Goal: Transaction & Acquisition: Purchase product/service

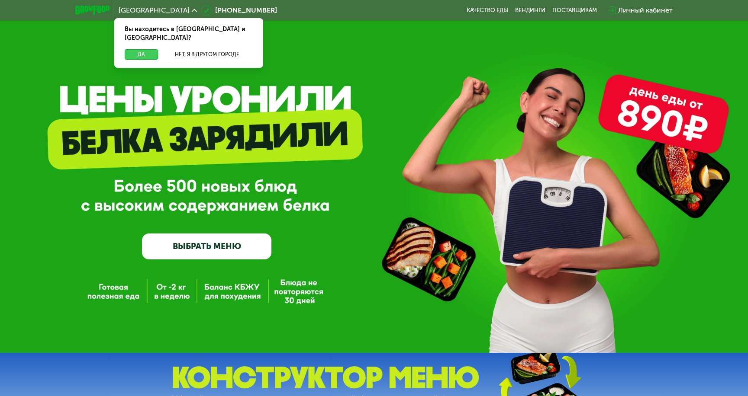
click at [142, 49] on button "Да" at bounding box center [141, 54] width 33 height 10
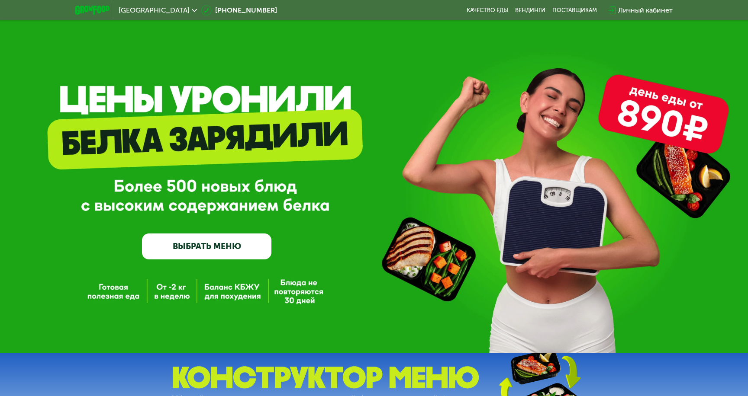
click at [633, 9] on div "Личный кабинет" at bounding box center [645, 10] width 55 height 10
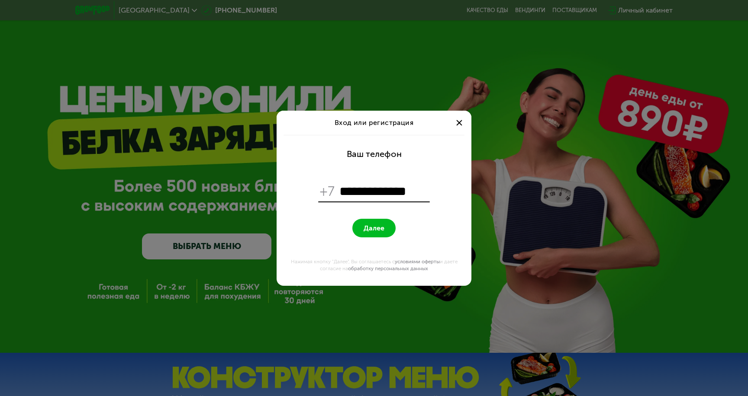
type input "**********"
click at [383, 228] on span "Далее" at bounding box center [374, 228] width 21 height 8
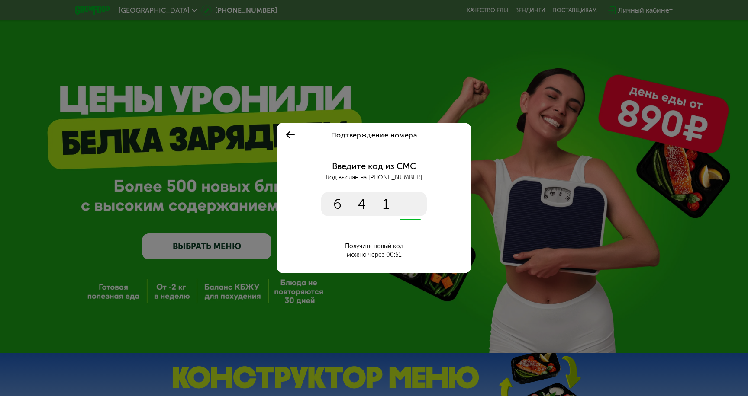
type input "****"
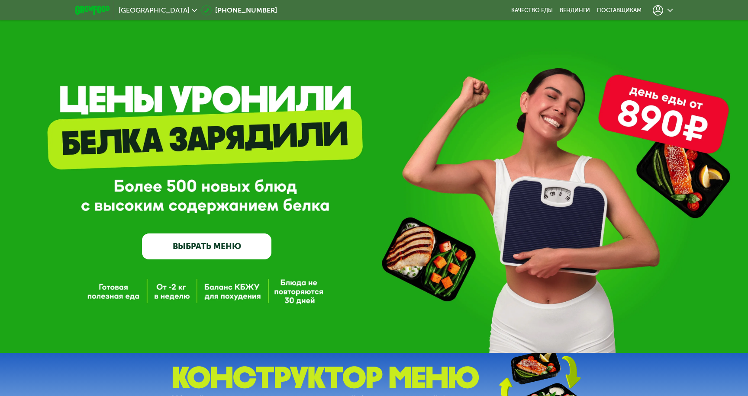
click at [215, 248] on link "ВЫБРАТЬ МЕНЮ" at bounding box center [206, 247] width 129 height 26
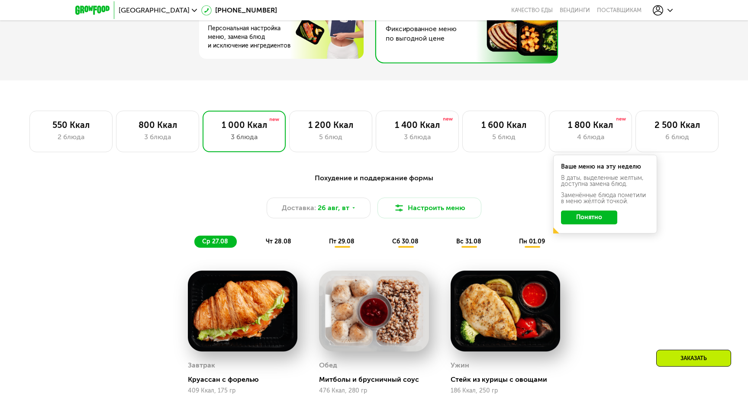
scroll to position [498, 0]
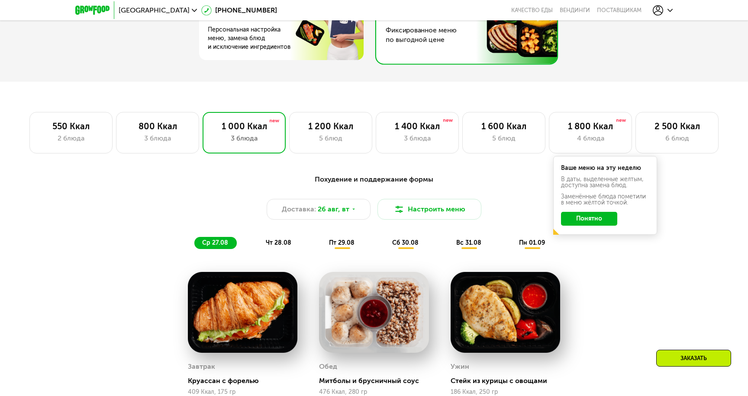
click at [280, 245] on span "чт 28.08" at bounding box center [279, 242] width 26 height 7
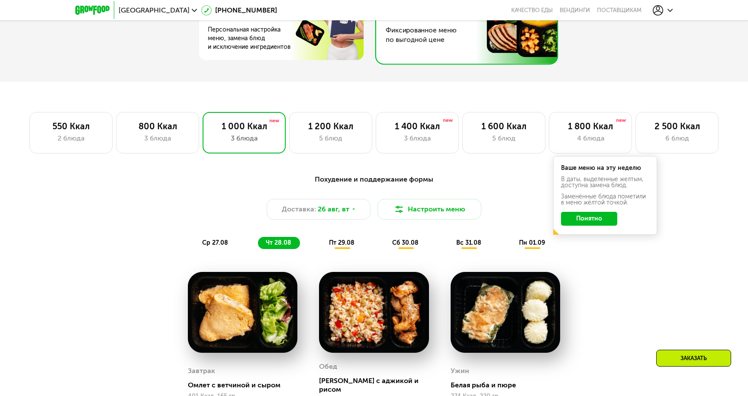
click at [340, 244] on span "пт 29.08" at bounding box center [342, 242] width 26 height 7
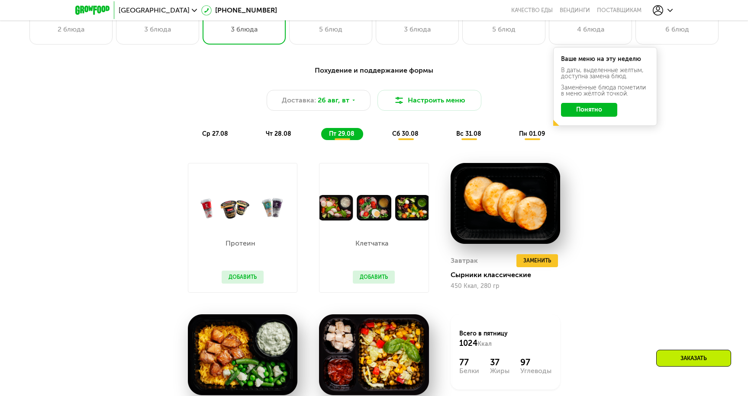
scroll to position [608, 0]
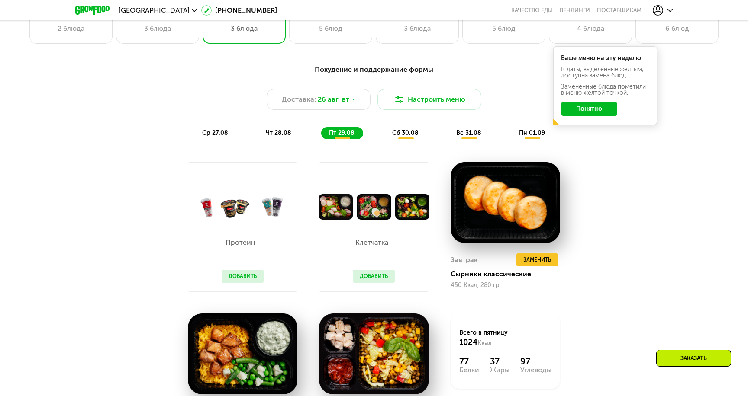
click at [448, 138] on div "сб 30.08" at bounding box center [469, 133] width 42 height 12
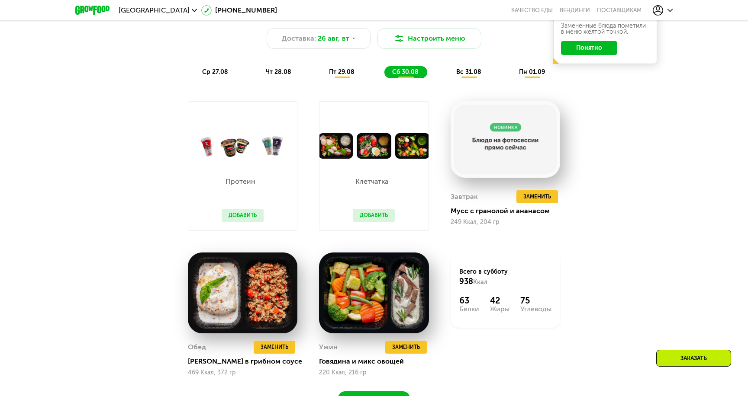
scroll to position [670, 0]
click at [511, 75] on div "вс 31.08" at bounding box center [532, 72] width 42 height 12
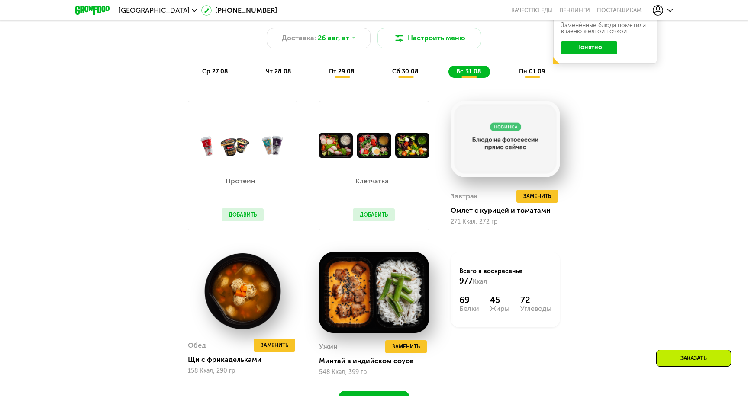
click at [534, 71] on span "пн 01.09" at bounding box center [532, 71] width 26 height 7
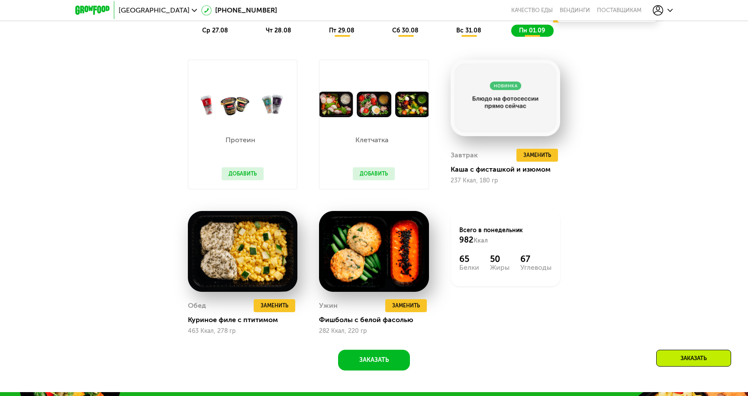
scroll to position [712, 0]
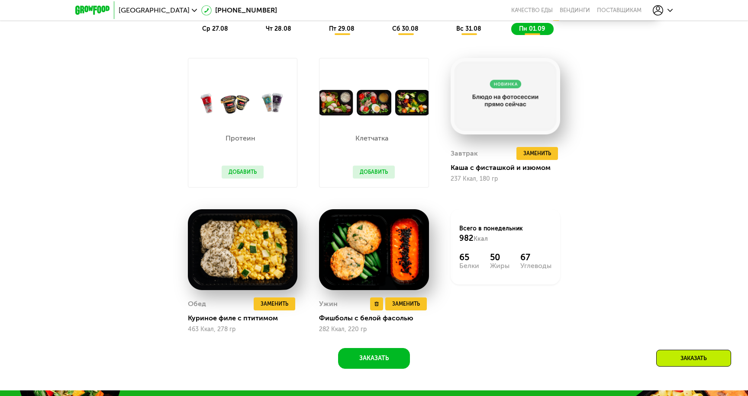
click at [397, 258] on img at bounding box center [374, 249] width 110 height 81
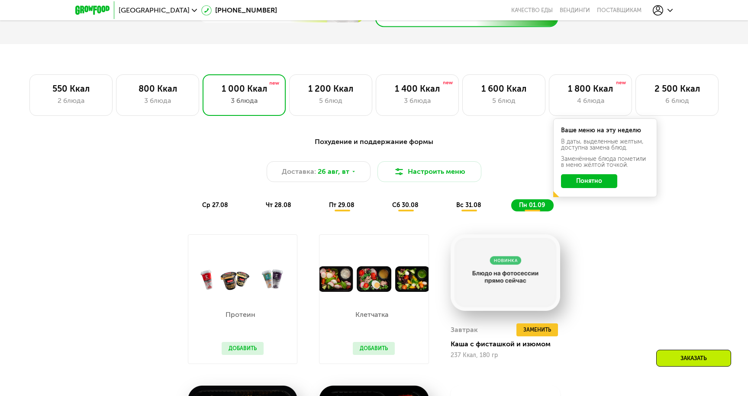
scroll to position [532, 0]
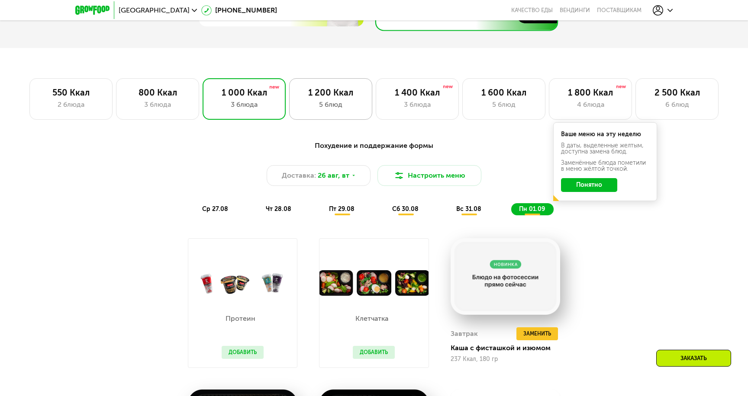
click at [376, 98] on div "1 200 Ккал 5 блюд" at bounding box center [417, 99] width 83 height 42
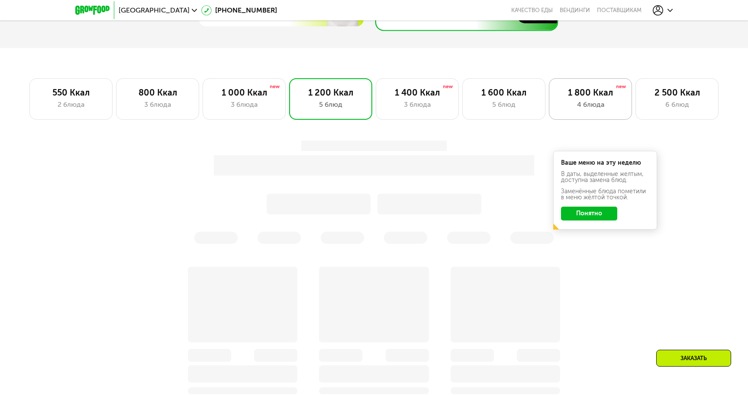
click at [609, 100] on div "4 блюда" at bounding box center [590, 105] width 65 height 10
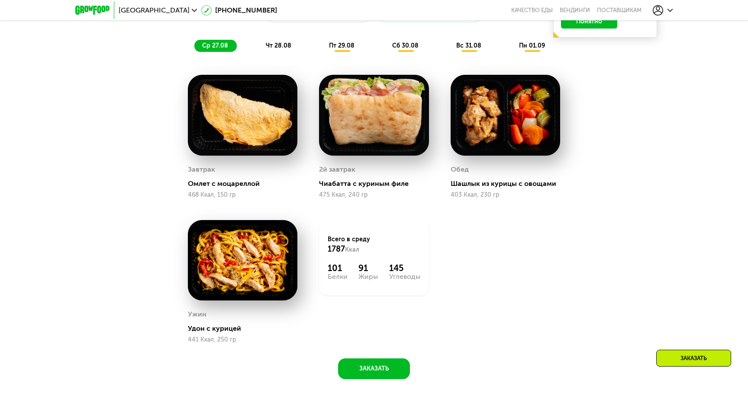
scroll to position [697, 0]
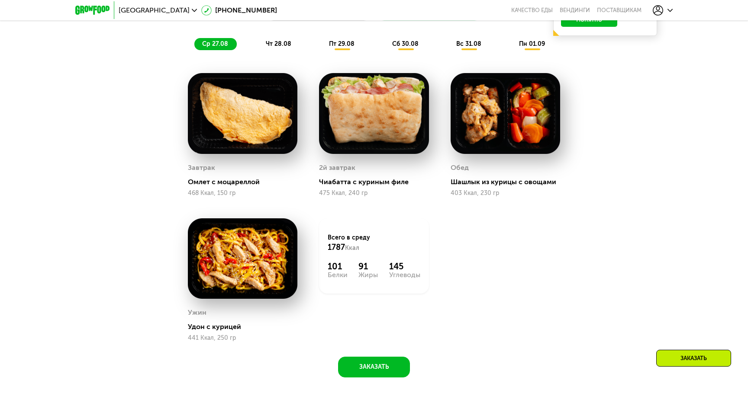
click at [283, 42] on span "чт 28.08" at bounding box center [279, 43] width 26 height 7
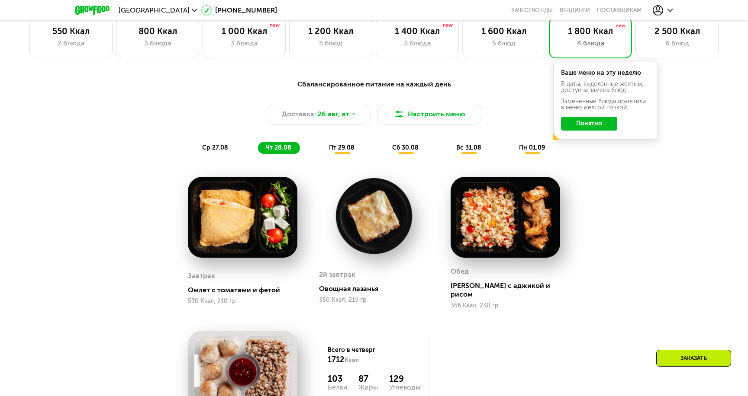
scroll to position [600, 0]
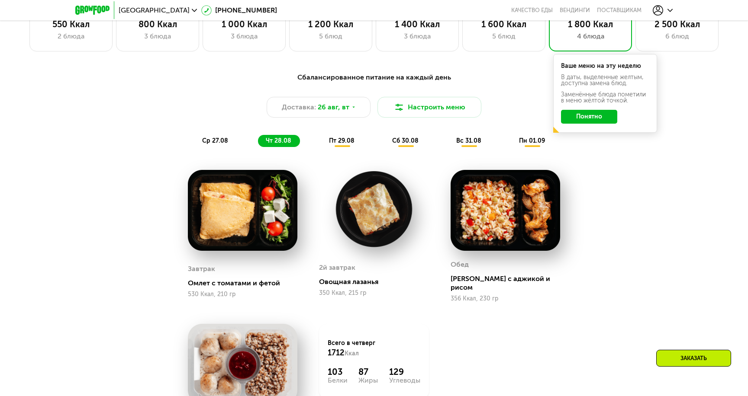
click at [384, 145] on div "пт 29.08" at bounding box center [405, 141] width 43 height 12
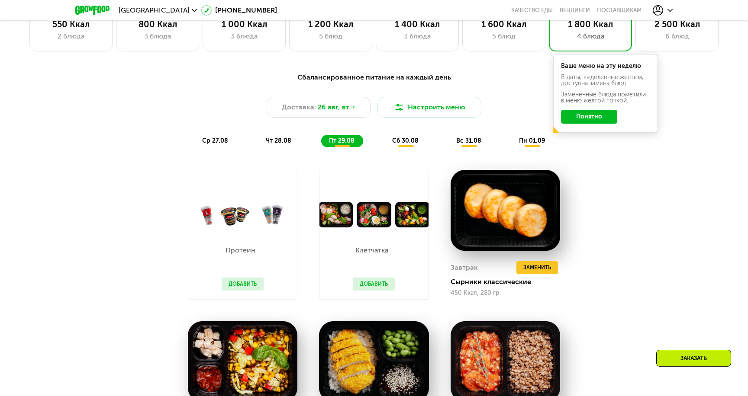
click at [279, 142] on span "чт 28.08" at bounding box center [279, 140] width 26 height 7
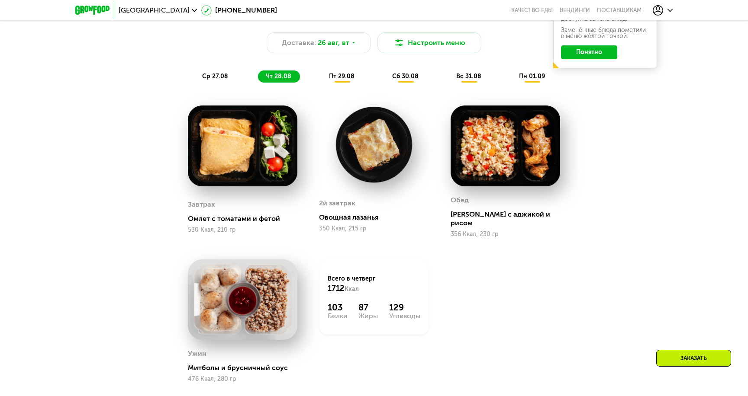
scroll to position [642, 0]
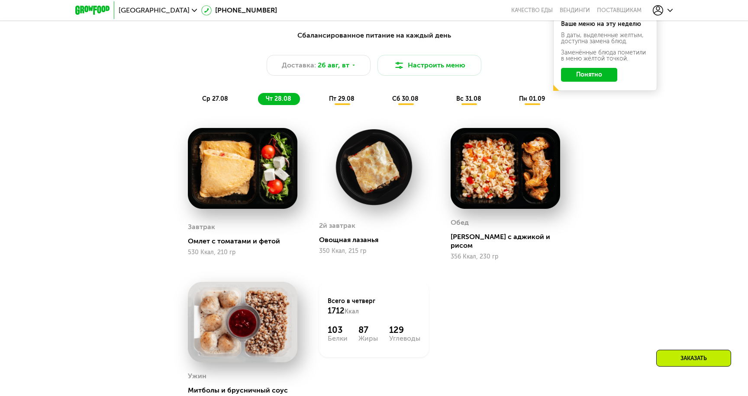
click at [384, 103] on div "пт 29.08" at bounding box center [405, 99] width 43 height 12
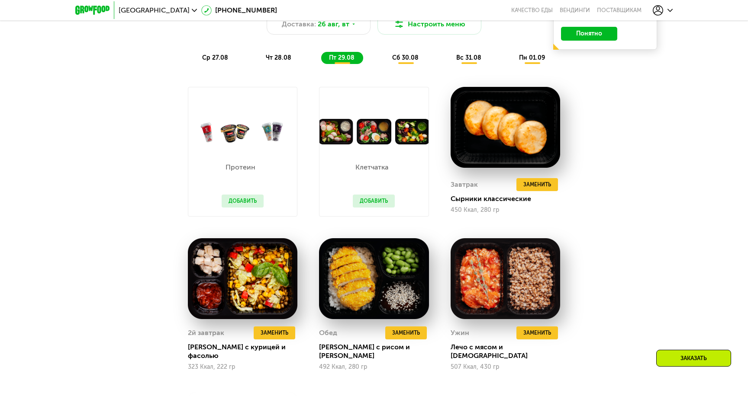
scroll to position [684, 0]
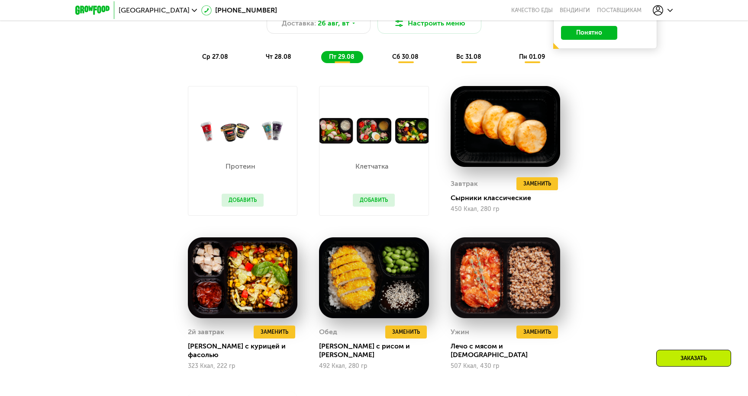
click at [402, 58] on span "сб 30.08" at bounding box center [405, 56] width 26 height 7
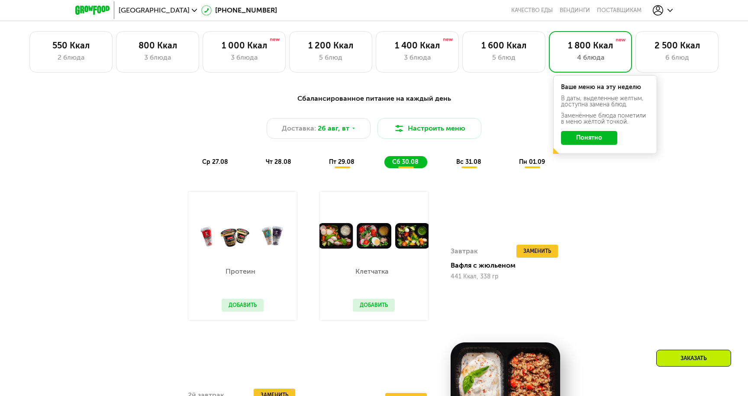
scroll to position [577, 0]
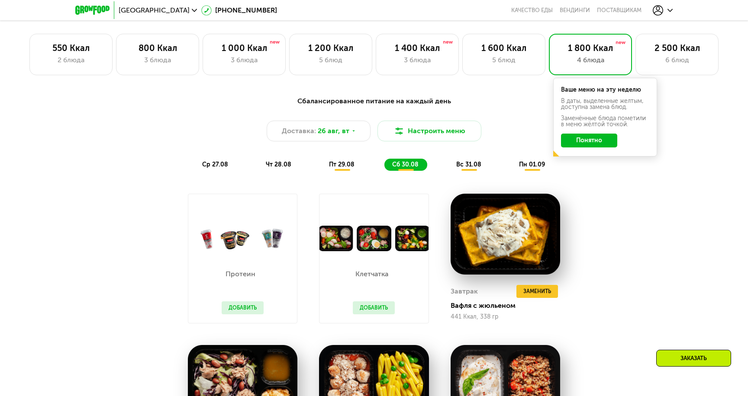
click at [474, 168] on span "вс 31.08" at bounding box center [468, 164] width 25 height 7
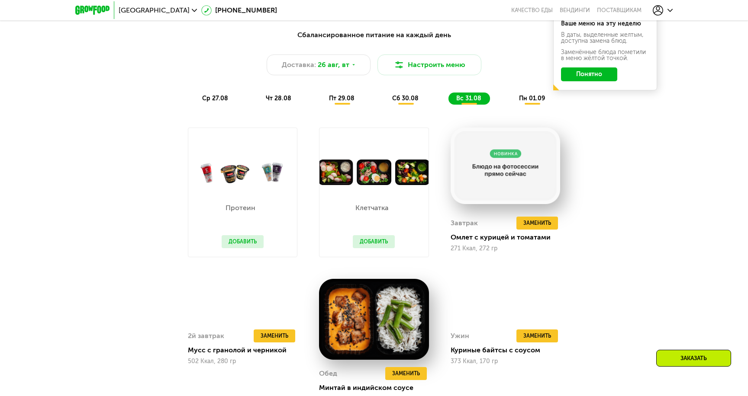
scroll to position [648, 0]
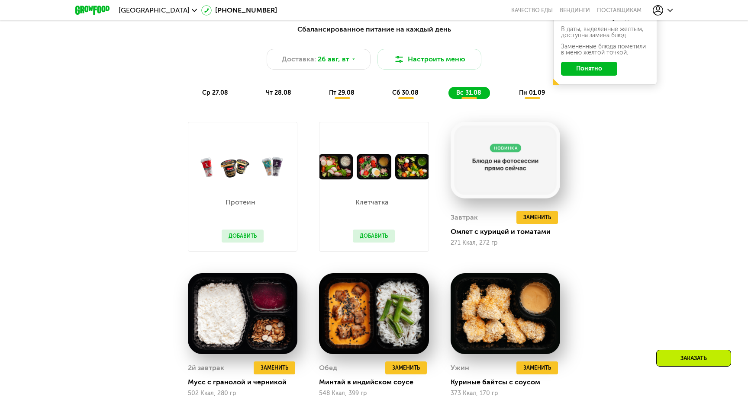
click at [539, 96] on div "пн 01.09" at bounding box center [532, 93] width 42 height 12
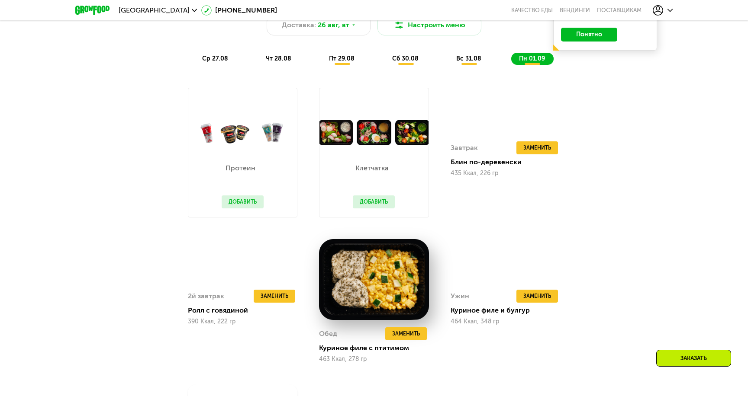
scroll to position [688, 0]
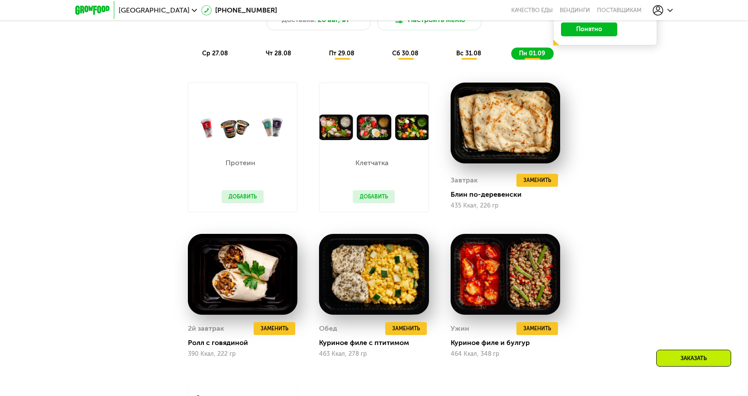
click at [680, 356] on div "Заказать" at bounding box center [693, 358] width 75 height 17
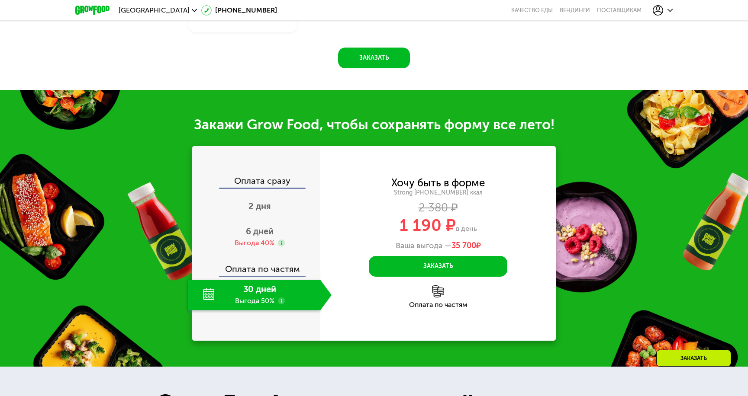
scroll to position [1200, 0]
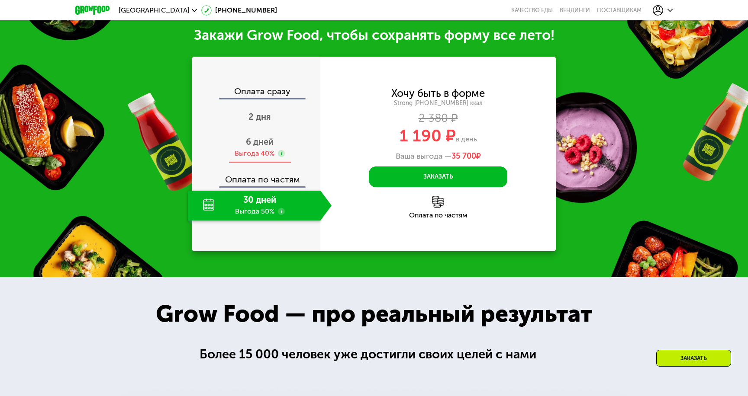
click at [265, 153] on div "Выгода 40%" at bounding box center [255, 154] width 40 height 10
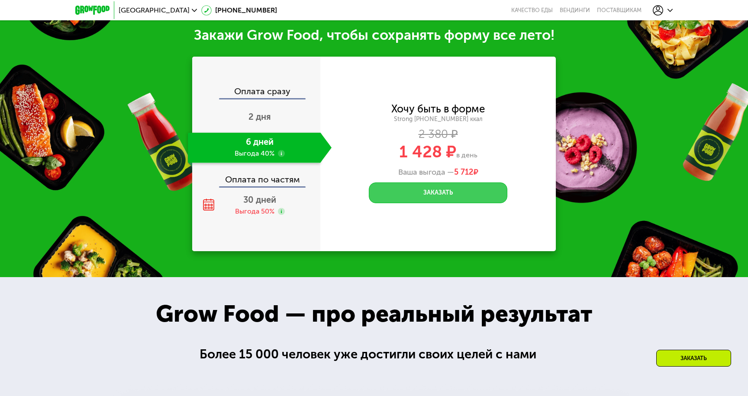
click at [430, 192] on button "Заказать" at bounding box center [438, 193] width 139 height 21
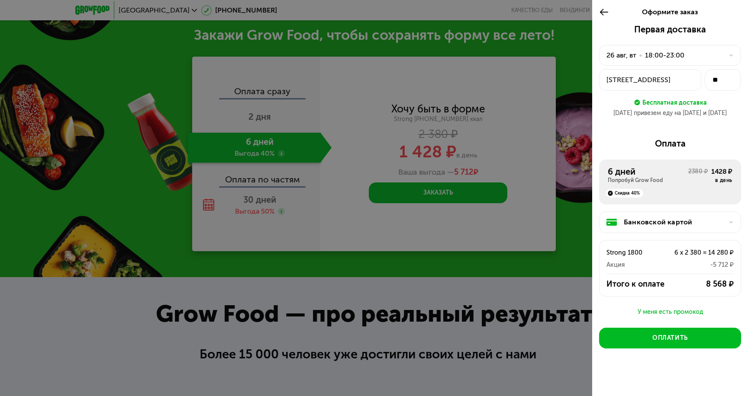
click at [649, 222] on div "Банковской картой" at bounding box center [674, 222] width 100 height 10
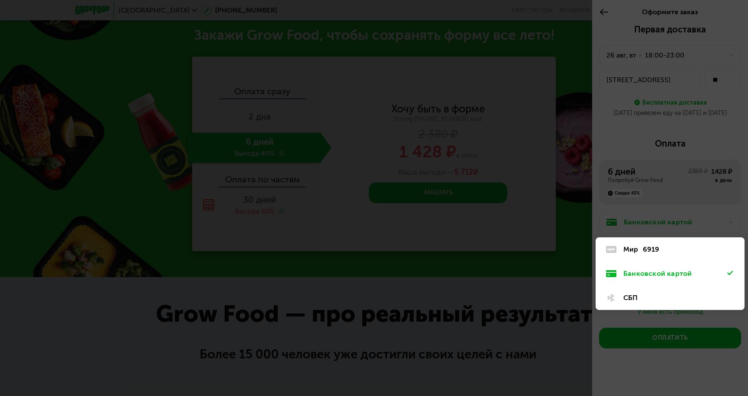
click at [631, 296] on div "СБП" at bounding box center [675, 298] width 104 height 10
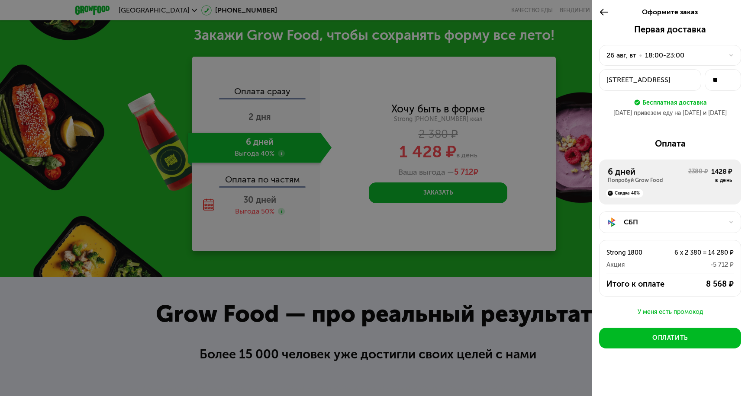
click at [686, 58] on div "26 авг, вт • 18:00-23:00" at bounding box center [664, 55] width 117 height 10
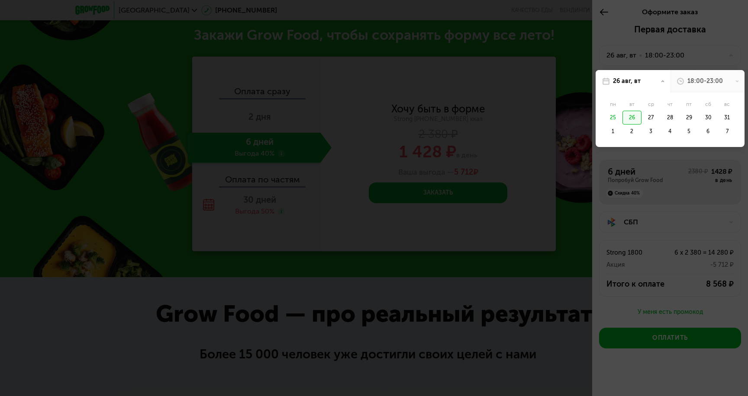
click at [637, 117] on div "26" at bounding box center [631, 118] width 19 height 14
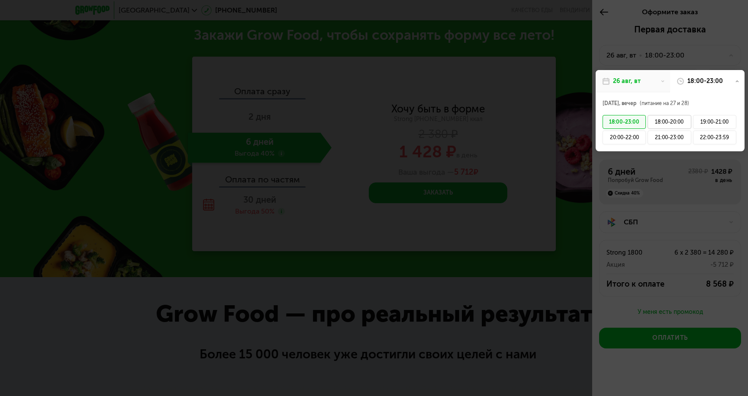
click at [667, 126] on div "18:00-20:00" at bounding box center [668, 122] width 43 height 14
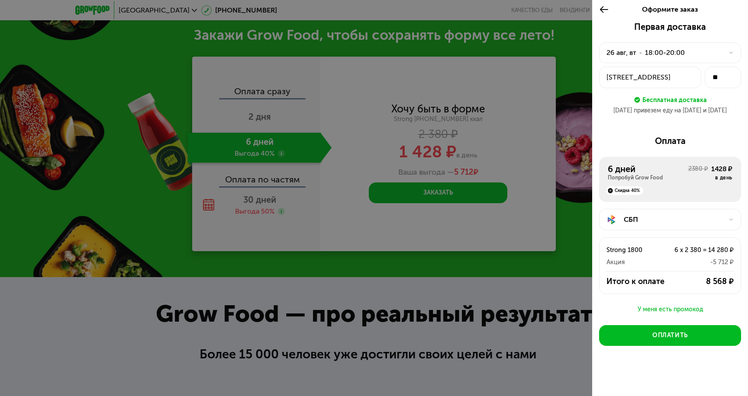
scroll to position [3, 0]
click at [658, 60] on div "26 авг, вт • 18:00-20:00" at bounding box center [670, 52] width 142 height 21
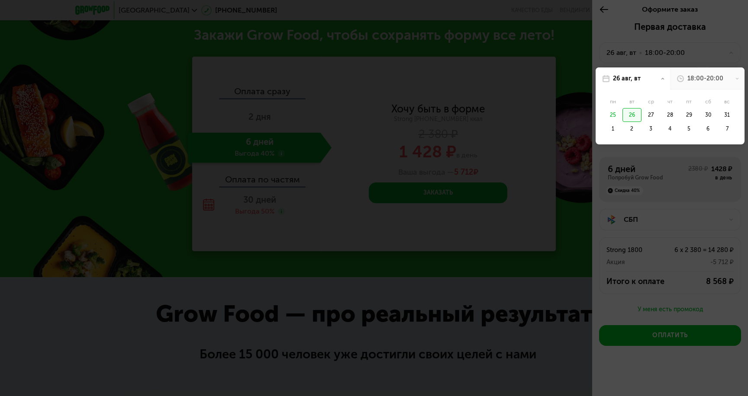
click at [615, 116] on div "25" at bounding box center [612, 115] width 19 height 14
click at [633, 116] on div "26" at bounding box center [631, 115] width 19 height 14
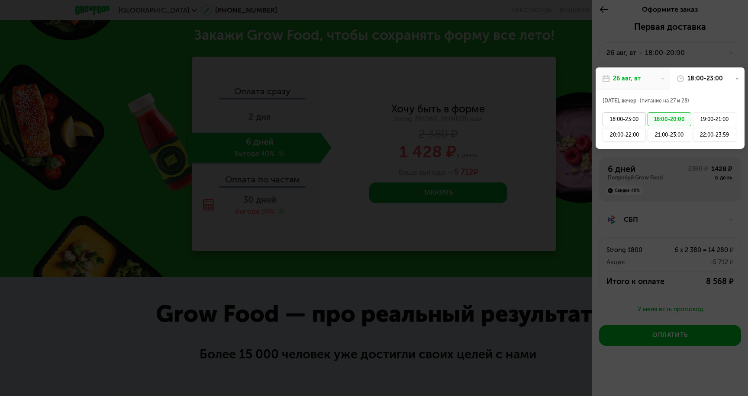
click at [622, 118] on div "18:00-23:00" at bounding box center [623, 120] width 43 height 14
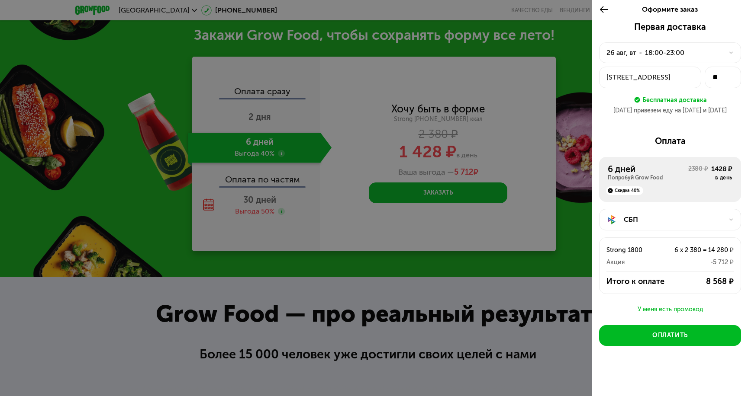
click at [531, 199] on div at bounding box center [374, 198] width 748 height 396
click at [602, 9] on icon at bounding box center [604, 9] width 10 height 10
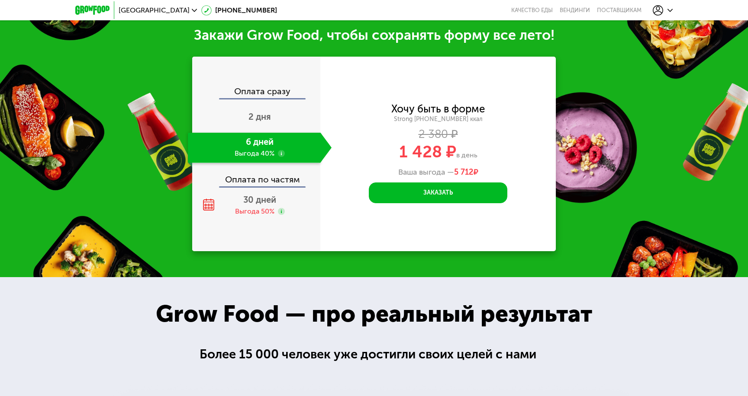
click at [281, 155] on use at bounding box center [281, 153] width 7 height 7
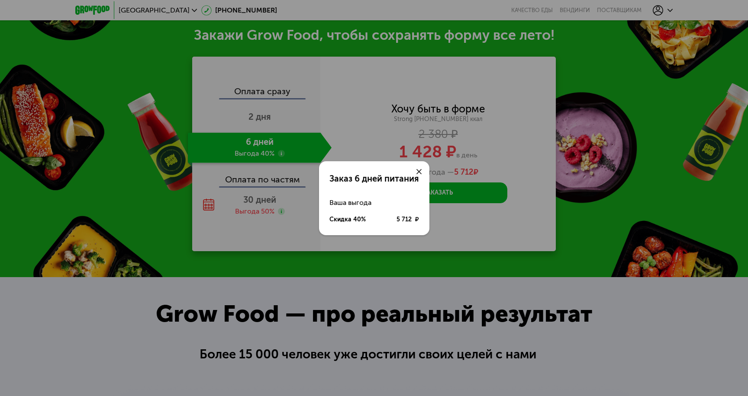
click at [358, 217] on div "Скидка 40%" at bounding box center [347, 220] width 36 height 9
click at [419, 173] on icon at bounding box center [418, 171] width 5 height 5
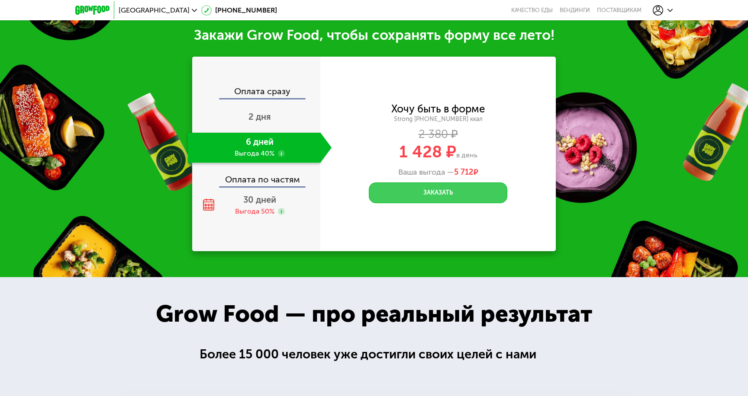
click at [437, 195] on button "Заказать" at bounding box center [438, 193] width 139 height 21
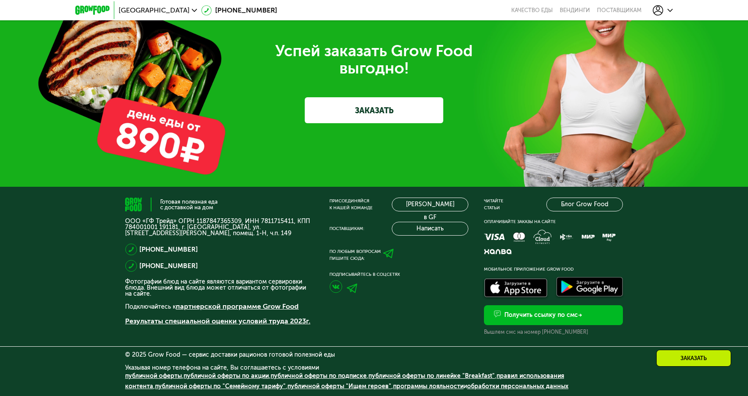
scroll to position [2960, 0]
click at [389, 254] on icon at bounding box center [388, 254] width 11 height 11
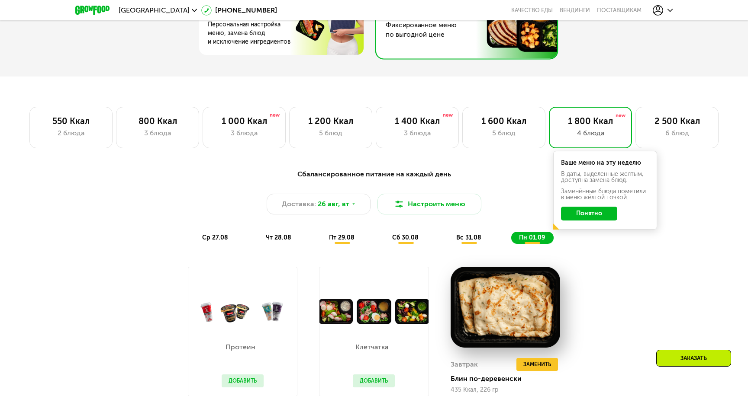
scroll to position [493, 0]
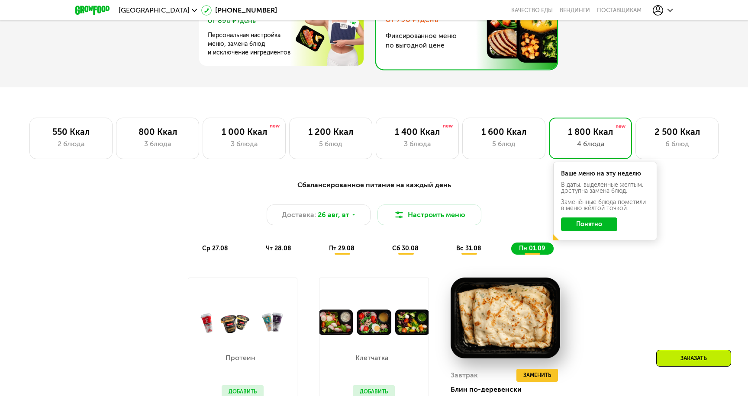
click at [691, 357] on div "Заказать" at bounding box center [693, 358] width 75 height 17
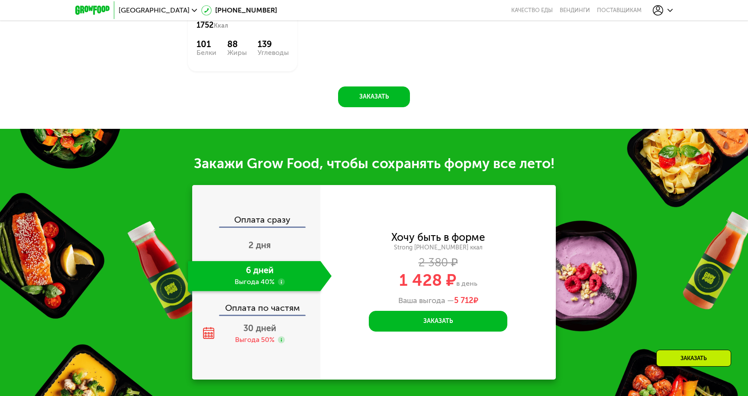
scroll to position [1200, 0]
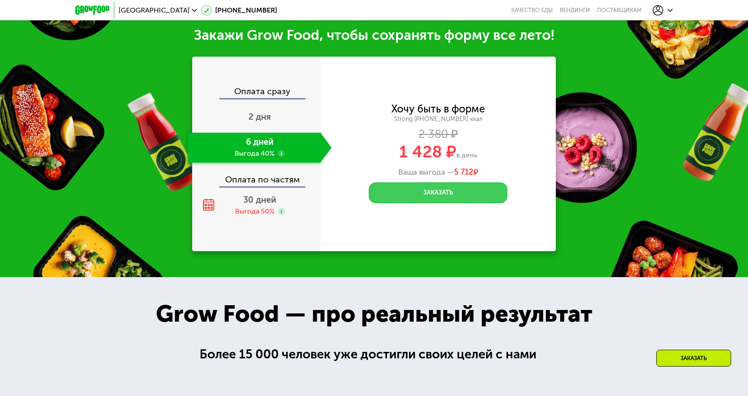
click at [449, 191] on button "Заказать" at bounding box center [438, 193] width 139 height 21
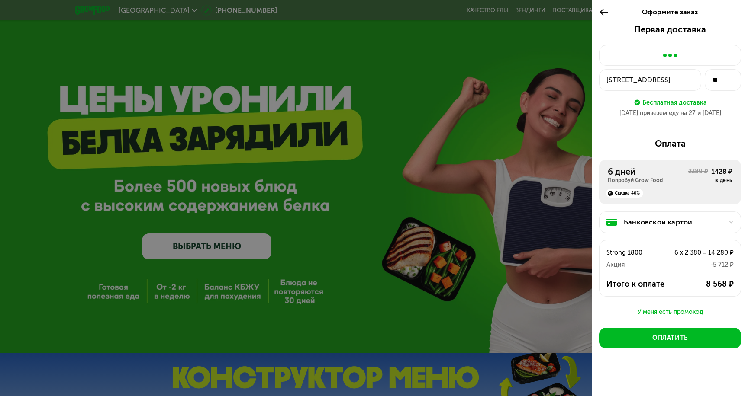
click at [626, 195] on div "Скидка 40%" at bounding box center [624, 193] width 37 height 9
click at [652, 222] on div "Банковской картой" at bounding box center [674, 222] width 100 height 10
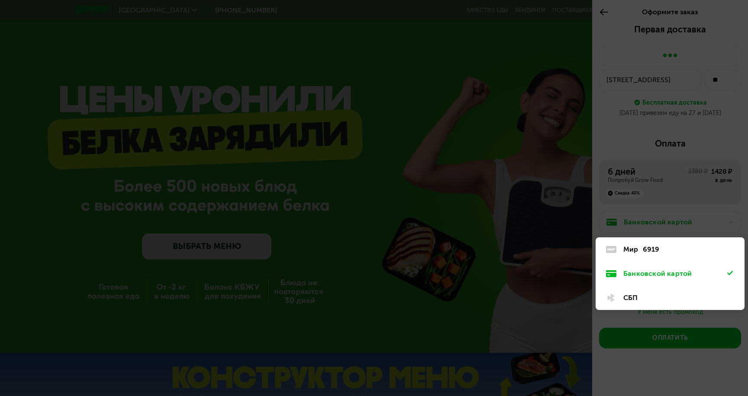
click at [632, 297] on div "СБП" at bounding box center [675, 298] width 104 height 10
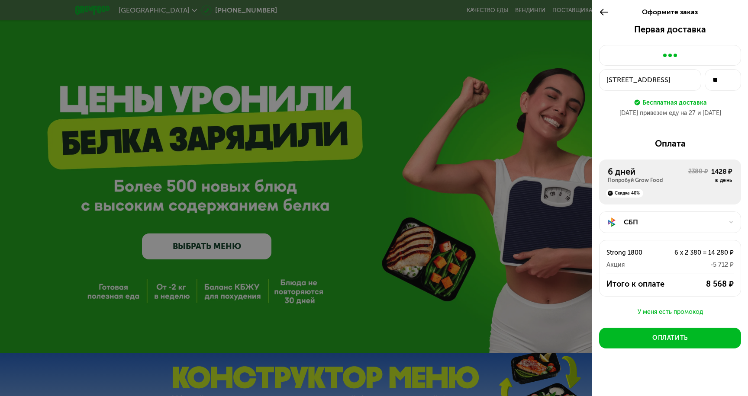
click at [602, 13] on use at bounding box center [604, 12] width 8 height 6
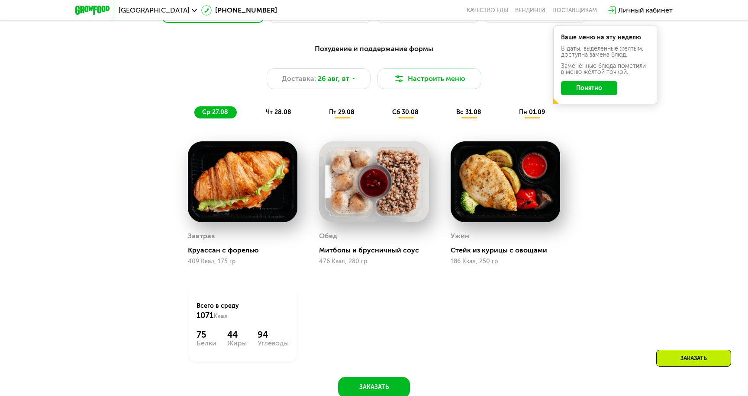
scroll to position [445, 0]
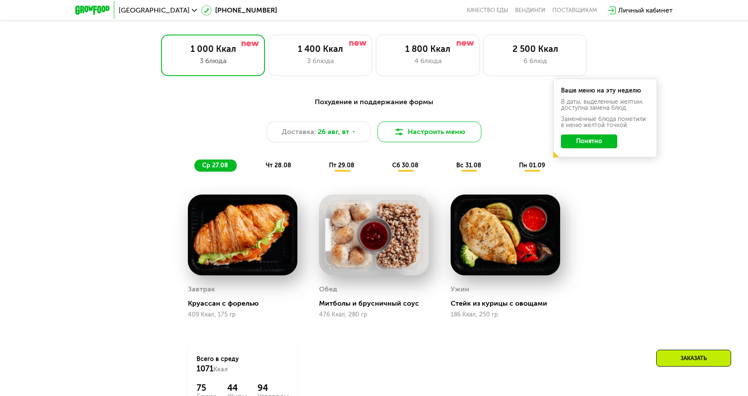
click at [423, 137] on button "Настроить меню" at bounding box center [429, 132] width 104 height 21
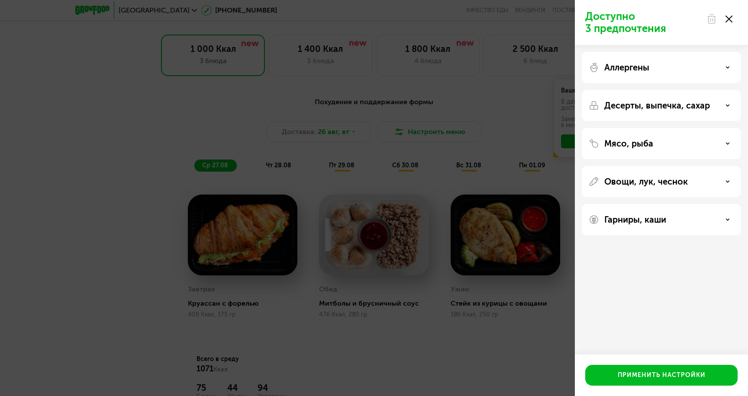
click at [449, 104] on div "Доступно 3 предпочтения Аллергены Десерты, выпечка, сахар Мясо, рыба Овощи, лук…" at bounding box center [374, 198] width 748 height 396
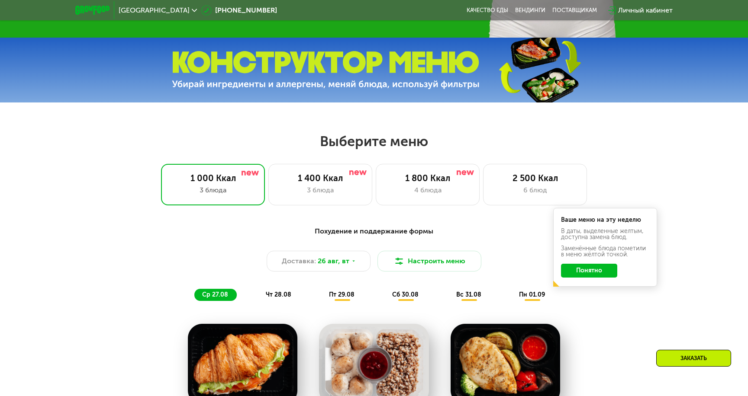
scroll to position [315, 0]
click at [348, 186] on div "3 блюда" at bounding box center [320, 191] width 86 height 10
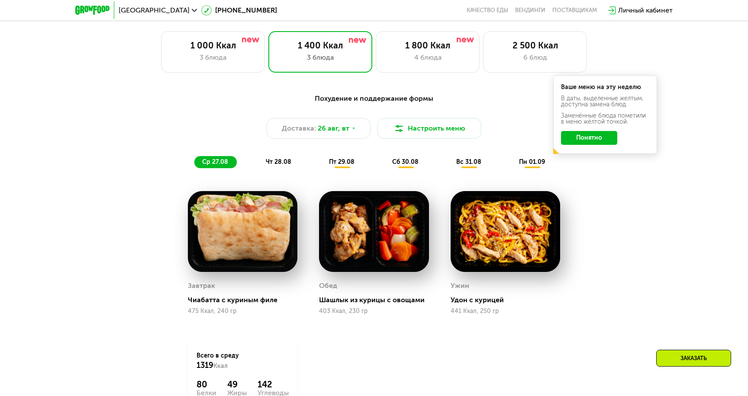
scroll to position [445, 0]
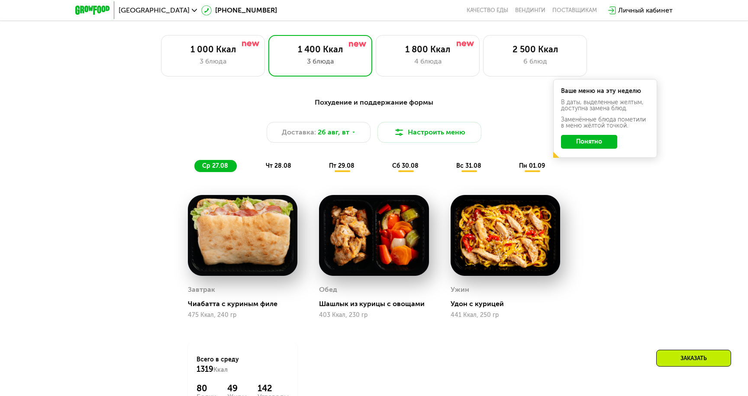
click at [277, 165] on span "чт 28.08" at bounding box center [279, 165] width 26 height 7
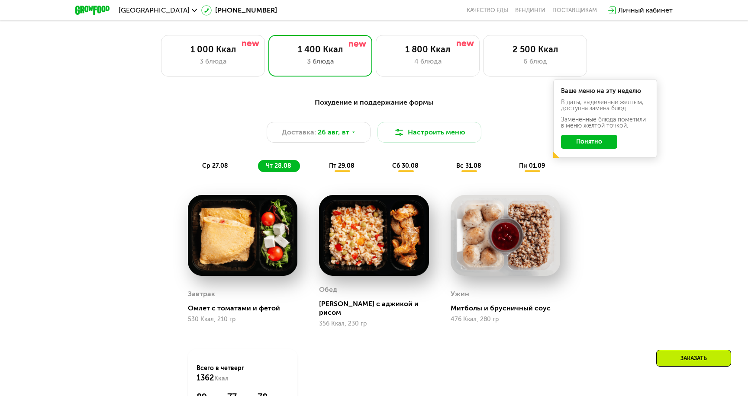
click at [336, 165] on span "пт 29.08" at bounding box center [342, 165] width 26 height 7
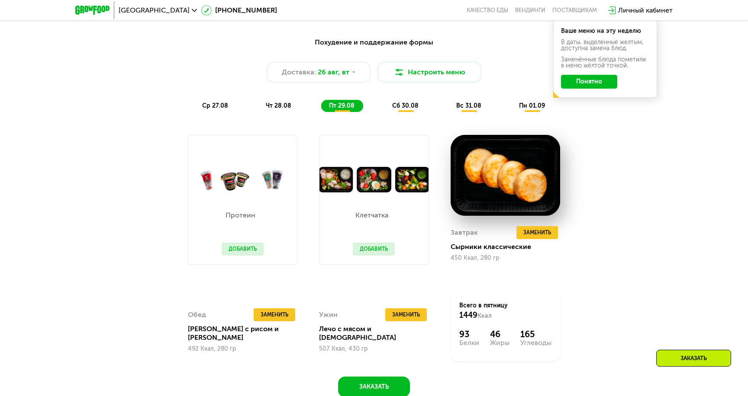
scroll to position [487, 0]
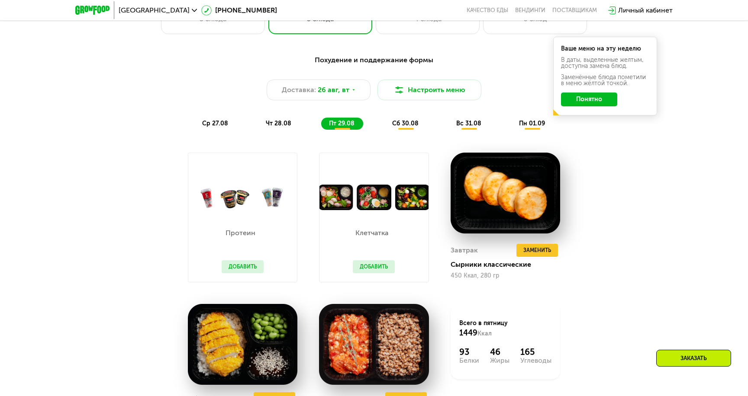
click at [686, 357] on div "Заказать" at bounding box center [693, 358] width 75 height 17
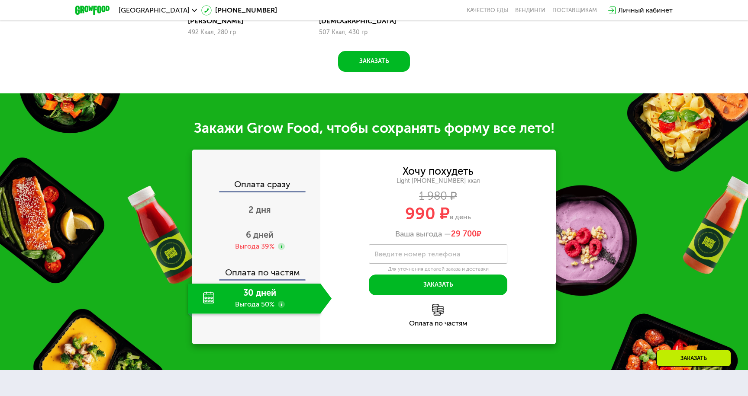
scroll to position [972, 0]
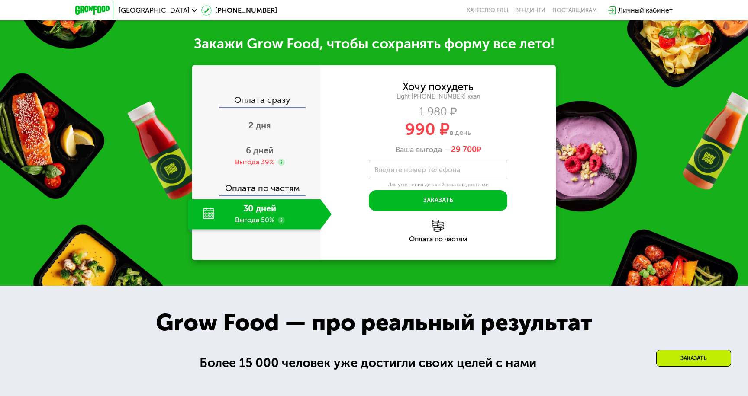
click at [636, 13] on div "Личный кабинет" at bounding box center [645, 10] width 55 height 10
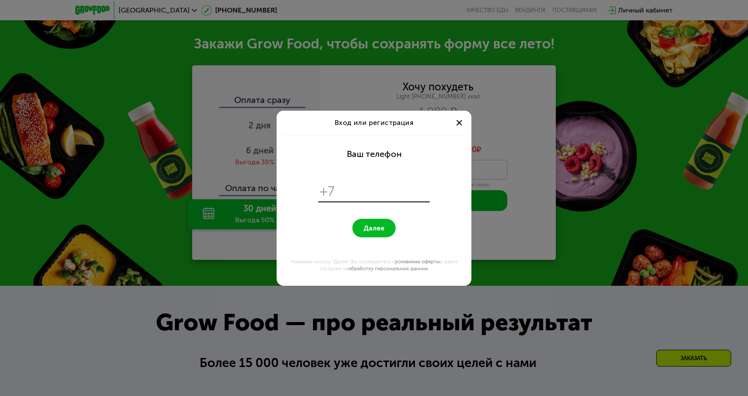
scroll to position [0, 0]
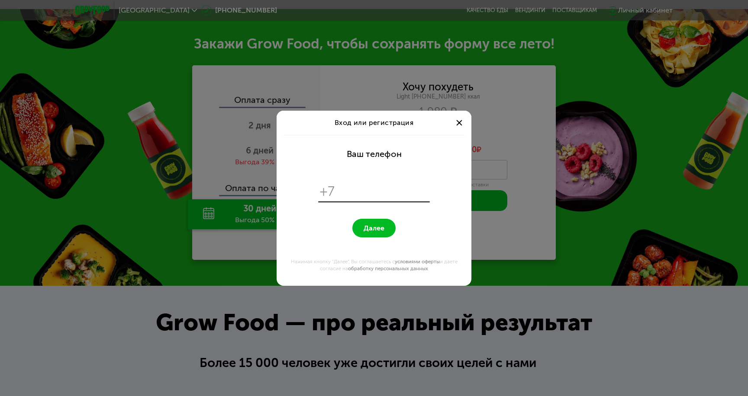
click at [457, 122] on div at bounding box center [459, 123] width 10 height 10
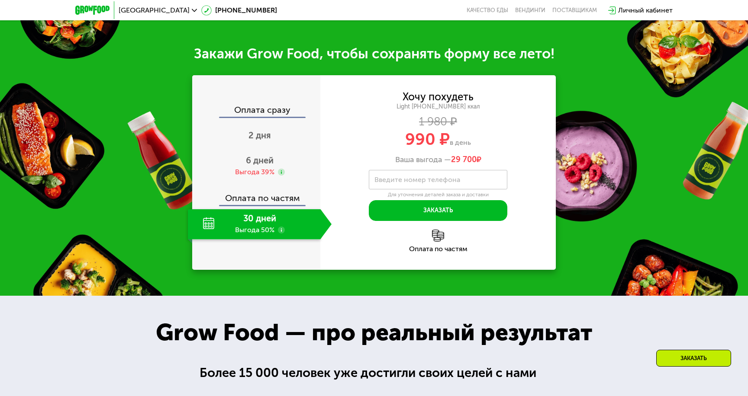
scroll to position [972, 0]
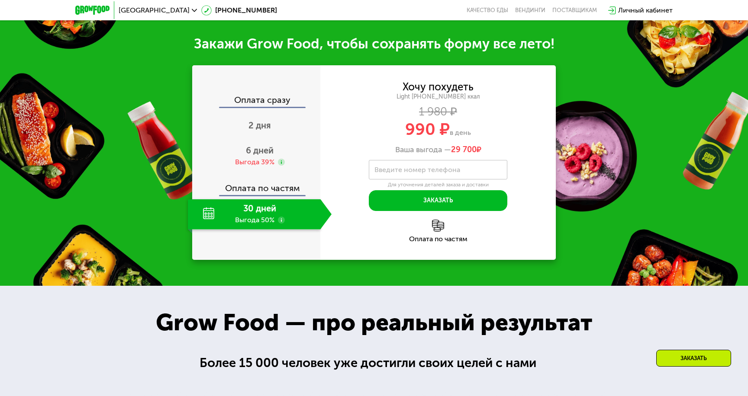
click at [383, 168] on label "Введите номер телефона" at bounding box center [417, 170] width 86 height 5
click at [383, 162] on input "Введите номер телефона" at bounding box center [438, 169] width 139 height 19
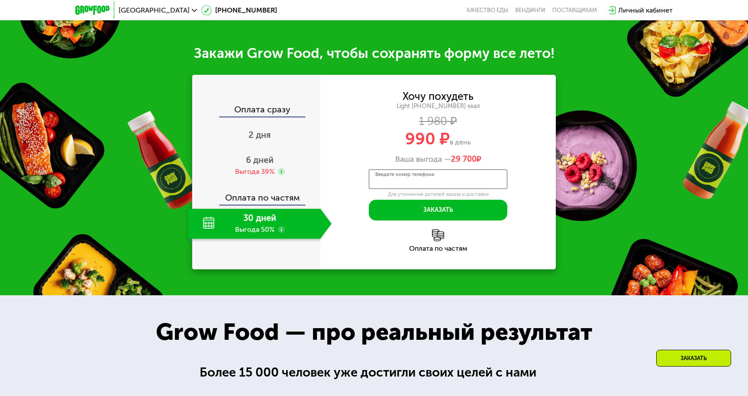
scroll to position [953, 0]
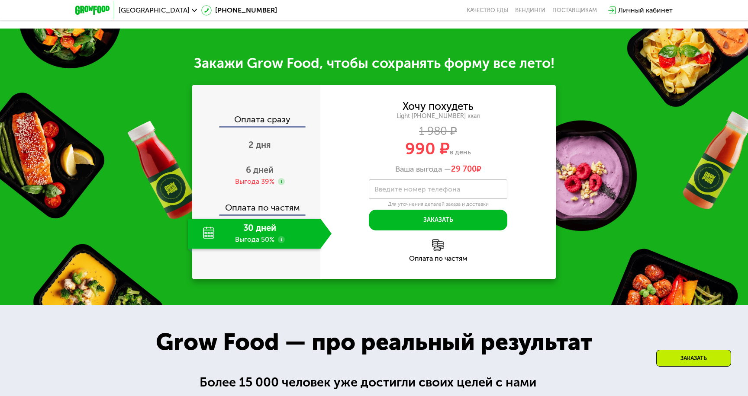
click at [639, 13] on div "Личный кабинет" at bounding box center [645, 10] width 55 height 10
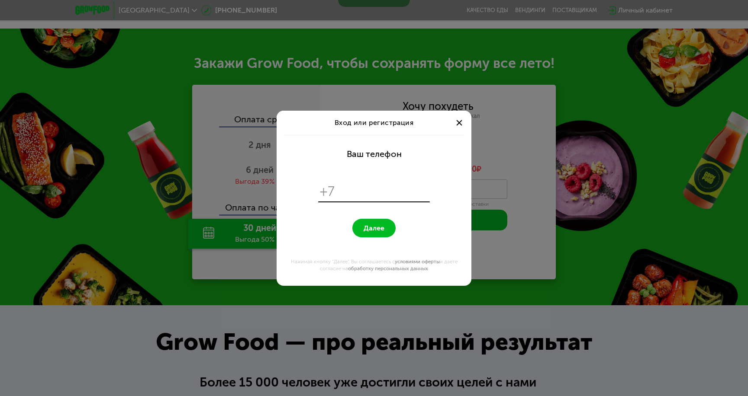
scroll to position [0, 0]
type input "**********"
click at [374, 230] on span "Далее" at bounding box center [374, 228] width 21 height 8
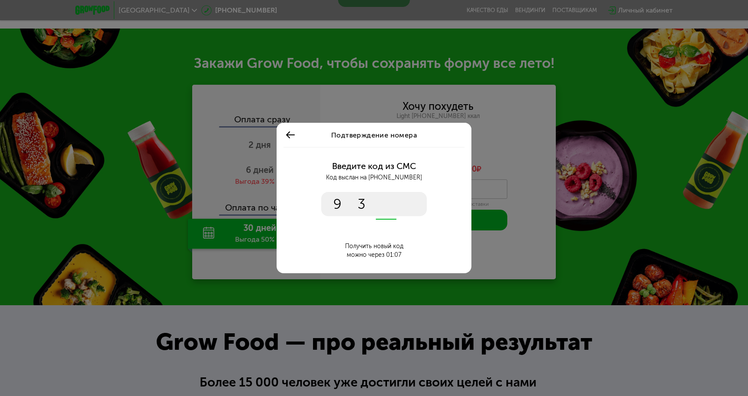
type input "****"
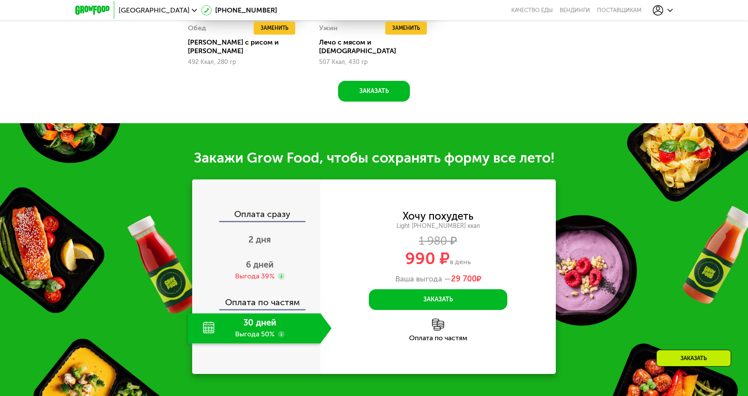
scroll to position [987, 0]
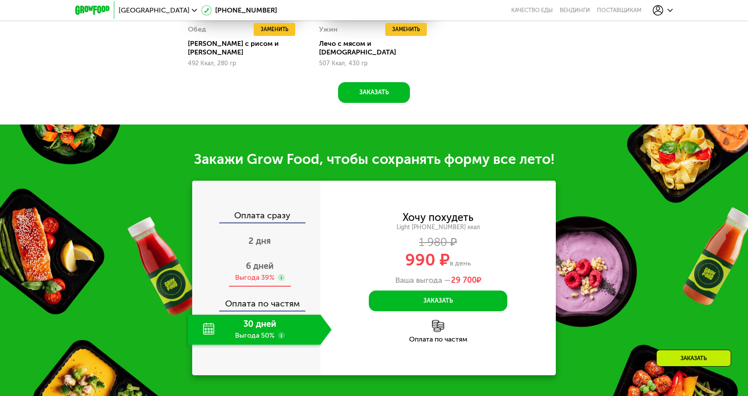
click at [247, 273] on div "Выгода 39%" at bounding box center [254, 278] width 39 height 10
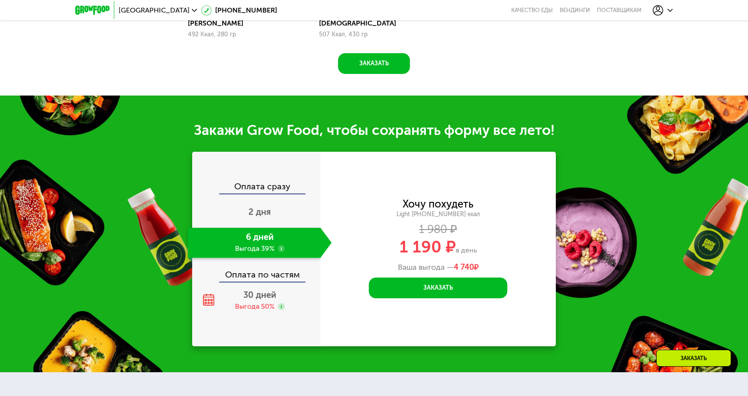
scroll to position [1018, 0]
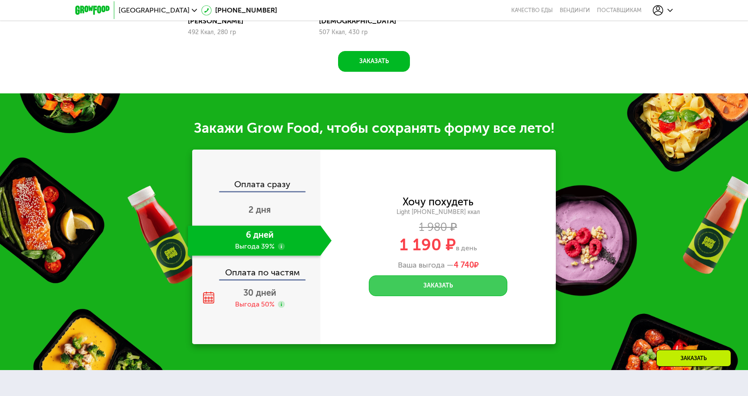
click at [447, 281] on button "Заказать" at bounding box center [438, 286] width 139 height 21
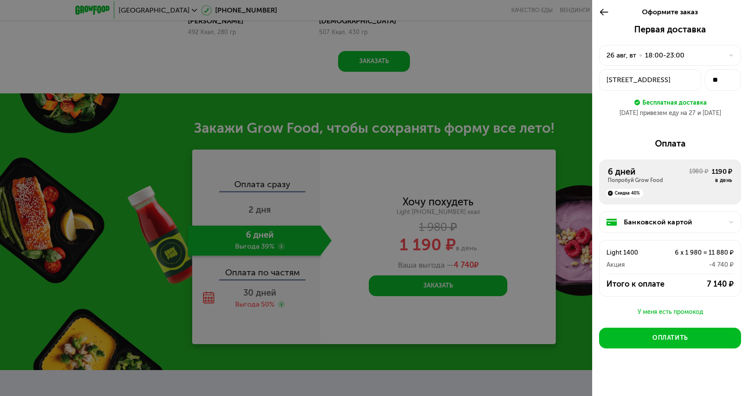
click at [677, 50] on div "26 авг, вт • 18:00-23:00" at bounding box center [670, 55] width 142 height 21
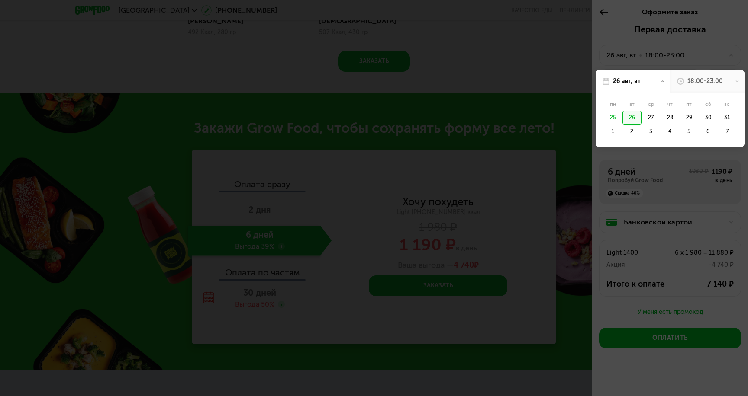
click at [694, 81] on div "18:00-23:00" at bounding box center [704, 81] width 35 height 9
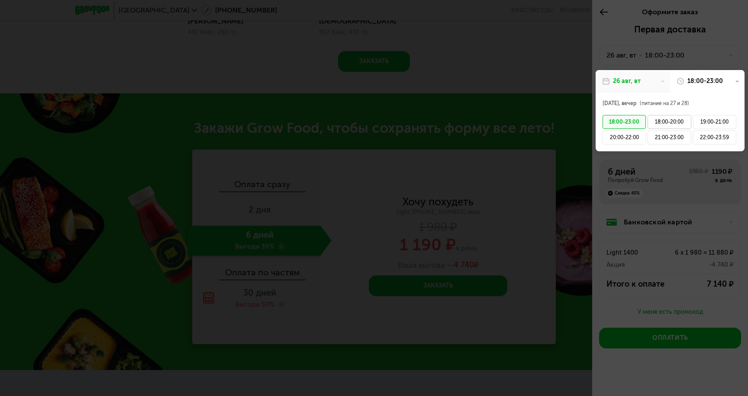
click at [665, 122] on div "18:00-20:00" at bounding box center [668, 122] width 43 height 14
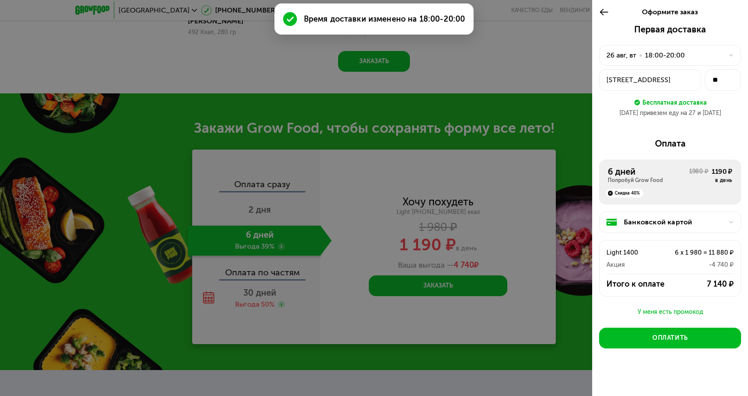
click at [648, 226] on div "Банковской картой" at bounding box center [674, 222] width 100 height 10
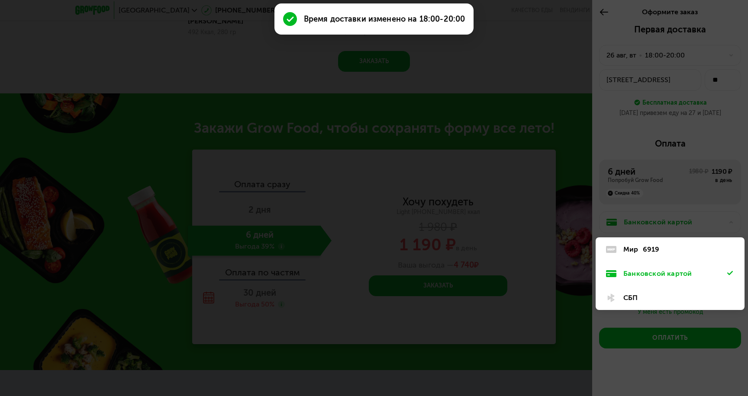
click at [637, 302] on div "СБП" at bounding box center [675, 298] width 104 height 10
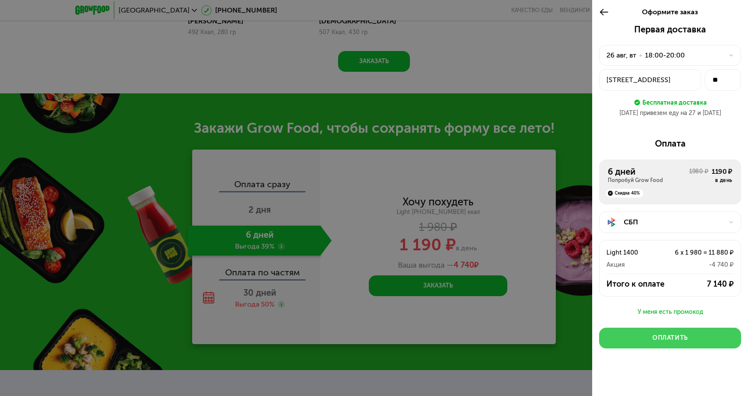
click at [667, 338] on div "Оплатить" at bounding box center [669, 338] width 35 height 9
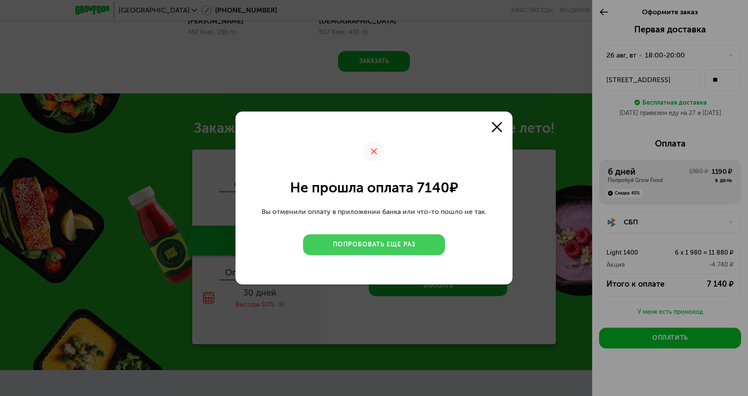
click at [410, 245] on div "Попробовать еще раз" at bounding box center [374, 245] width 83 height 9
click at [401, 247] on div "Попробовать еще раз" at bounding box center [374, 245] width 83 height 9
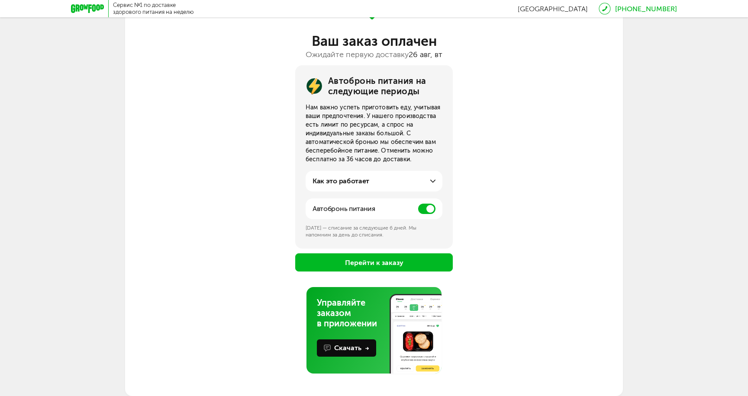
scroll to position [58, 0]
click at [424, 209] on span at bounding box center [426, 209] width 17 height 10
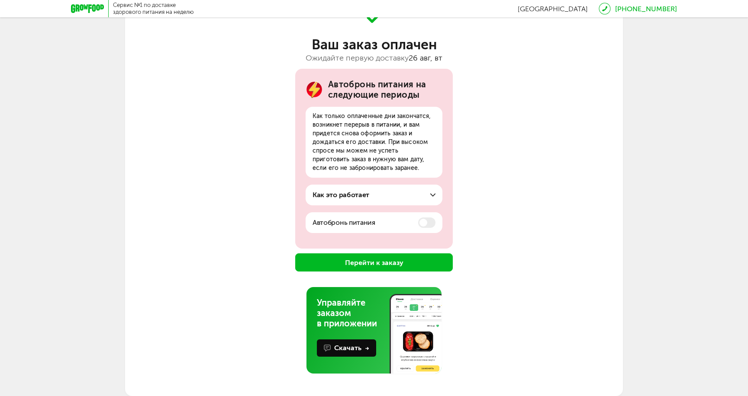
scroll to position [54, 0]
click at [382, 264] on button "Перейти к заказу" at bounding box center [374, 263] width 158 height 18
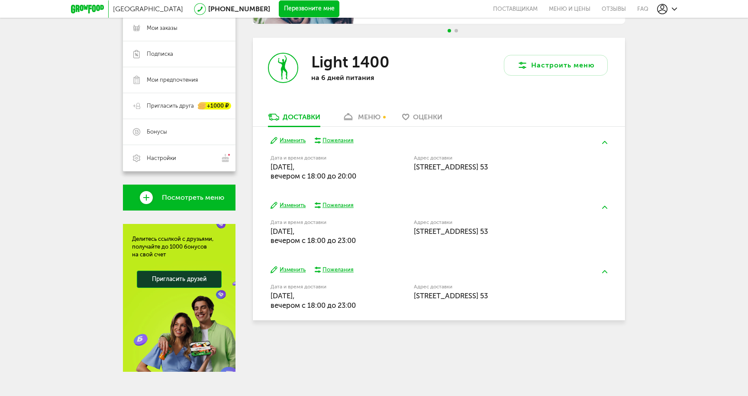
scroll to position [132, 0]
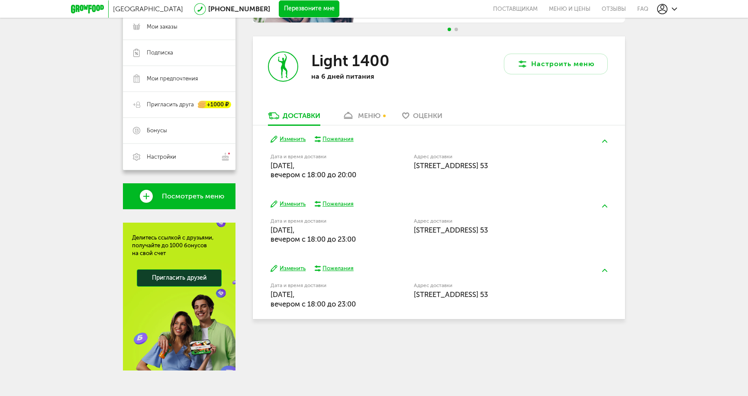
click at [670, 8] on div at bounding box center [667, 9] width 20 height 10
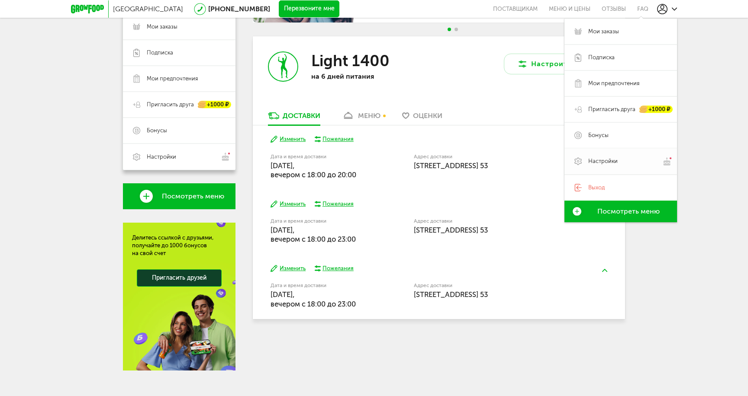
click at [599, 159] on span "Настройки" at bounding box center [602, 162] width 29 height 8
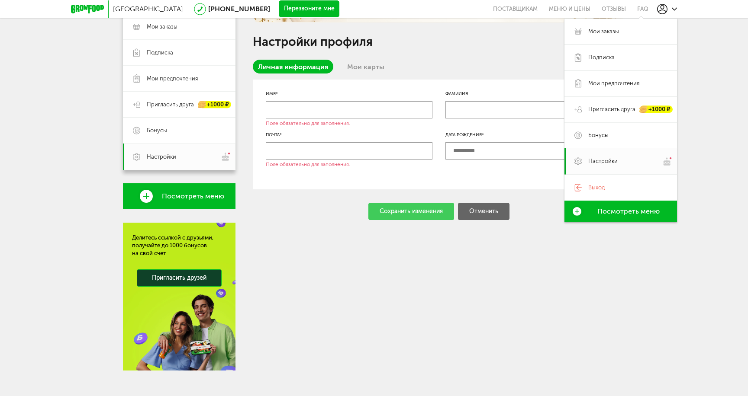
click at [305, 114] on input "text" at bounding box center [349, 109] width 167 height 17
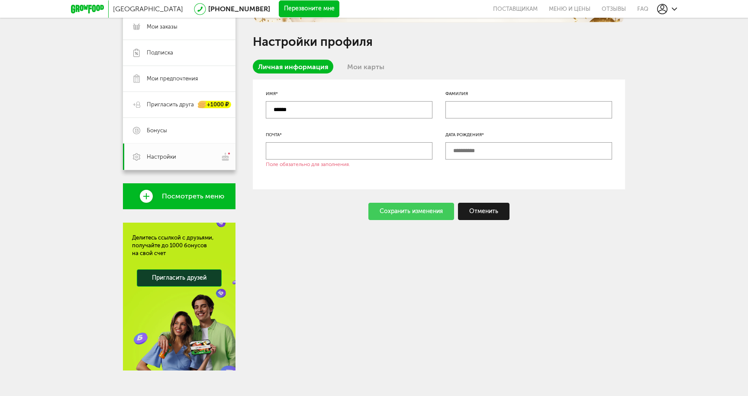
type input "******"
type input "**********"
click at [409, 211] on div "Сохранить изменения" at bounding box center [411, 211] width 86 height 17
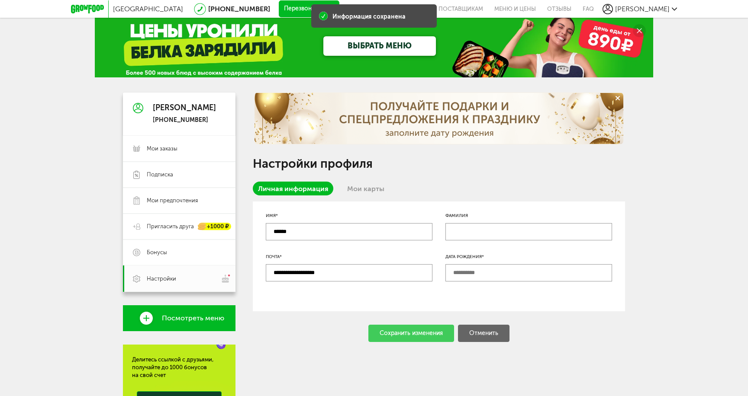
scroll to position [5, 0]
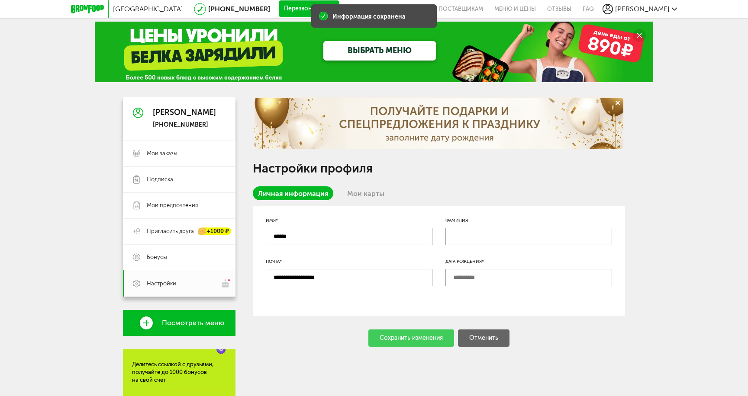
click at [357, 197] on link "Мои карты" at bounding box center [366, 194] width 48 height 14
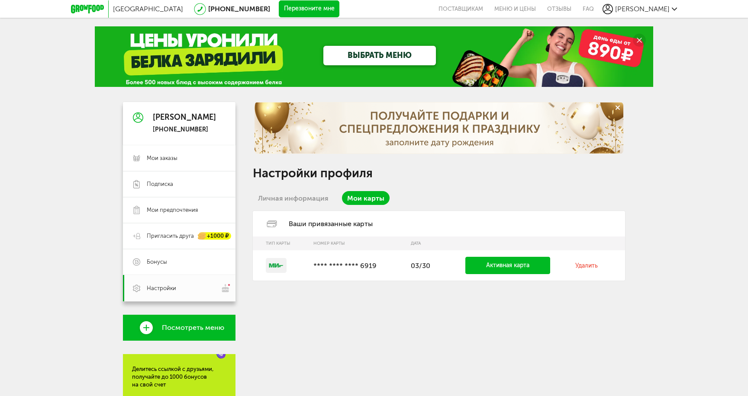
click at [288, 200] on link "Личная информация" at bounding box center [293, 198] width 81 height 14
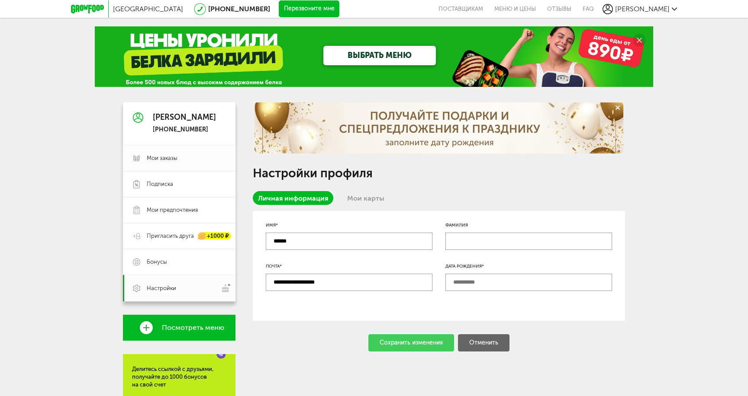
click at [178, 158] on span "Мои заказы" at bounding box center [186, 159] width 79 height 8
